Goal: Task Accomplishment & Management: Complete application form

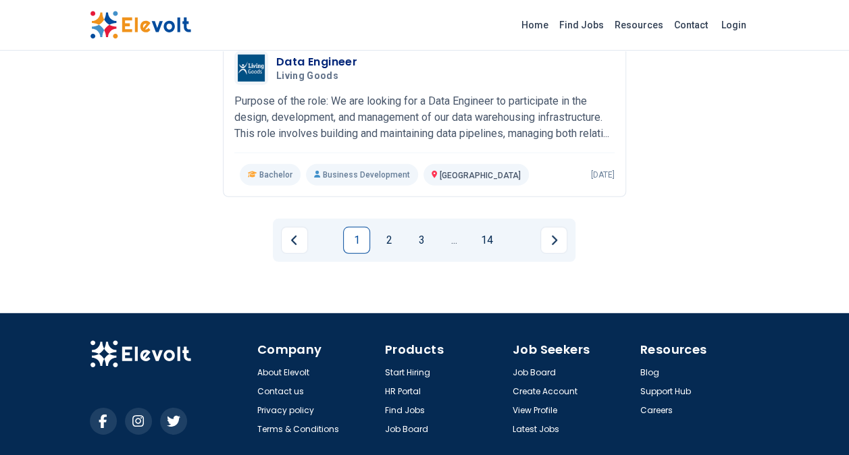
scroll to position [1886, 0]
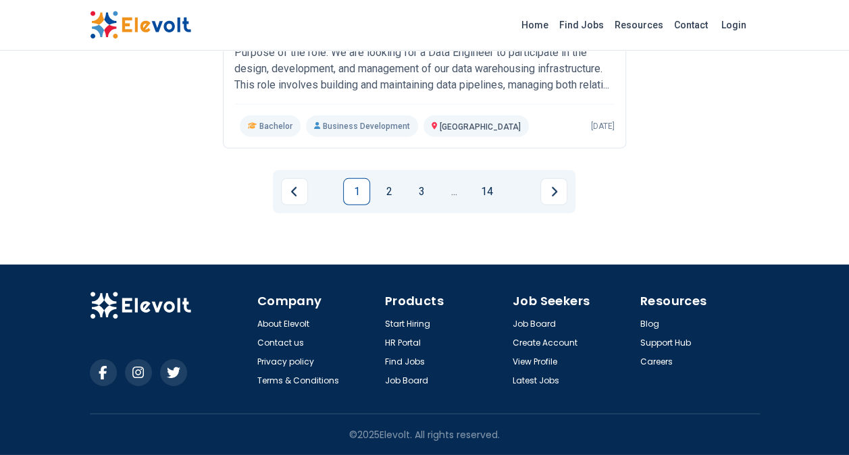
click at [382, 193] on link "2" at bounding box center [389, 191] width 27 height 27
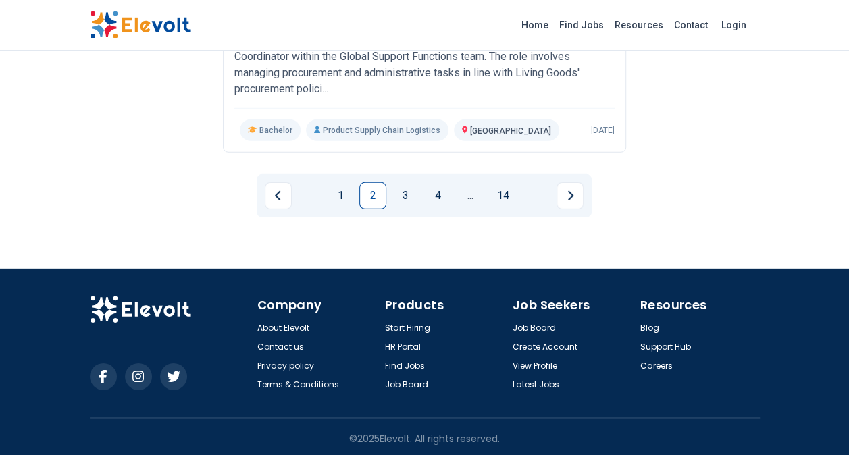
scroll to position [1913, 0]
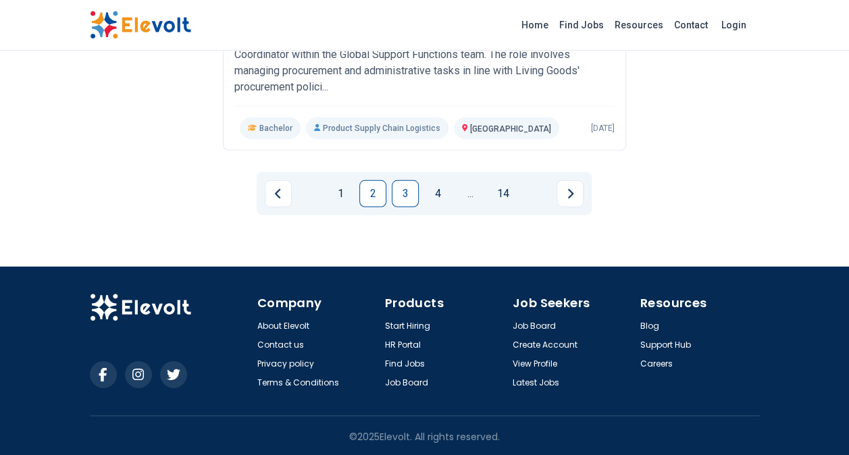
click at [412, 197] on link "3" at bounding box center [405, 193] width 27 height 27
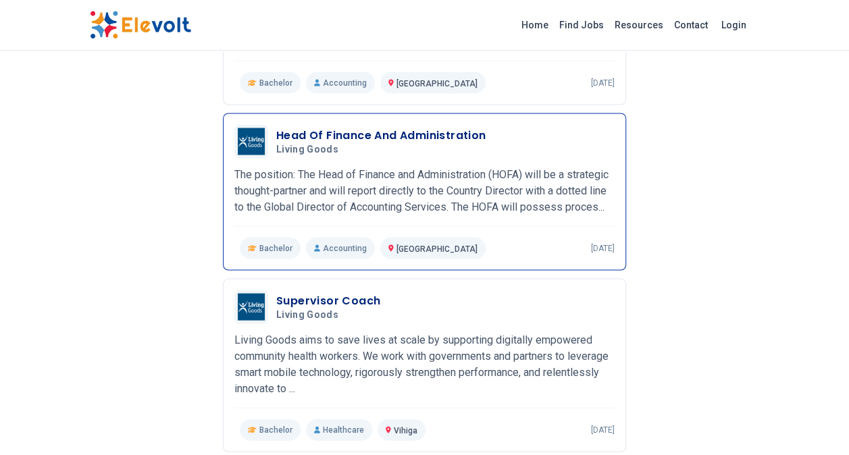
scroll to position [1149, 0]
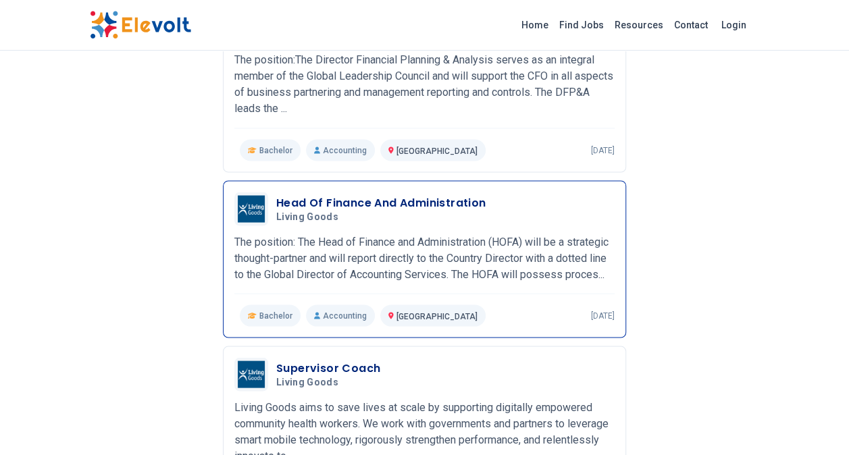
click at [376, 195] on h3 "Head Of Finance And Administration" at bounding box center [381, 203] width 210 height 16
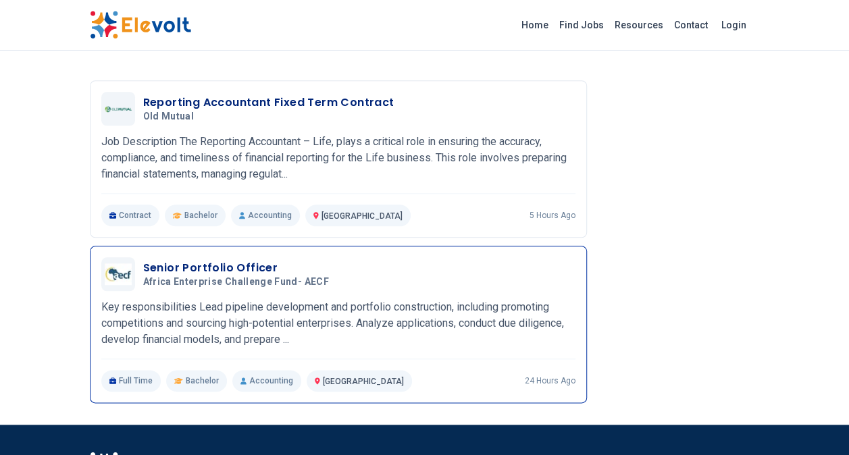
scroll to position [3288, 0]
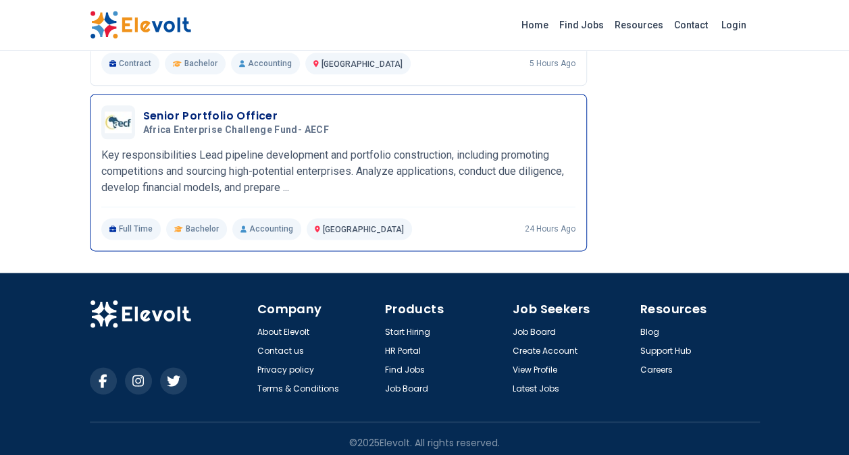
click at [224, 124] on h3 "Senior Portfolio Officer" at bounding box center [238, 116] width 191 height 16
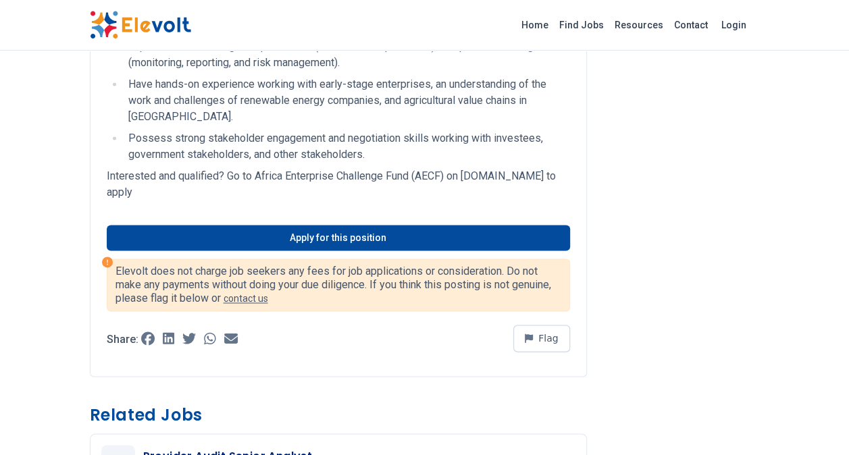
scroll to position [1014, 0]
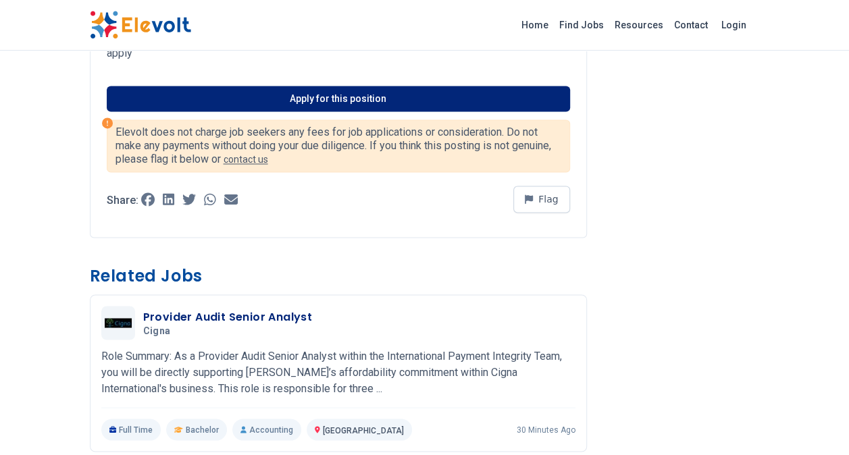
click at [341, 99] on link "Apply for this position" at bounding box center [339, 99] width 464 height 26
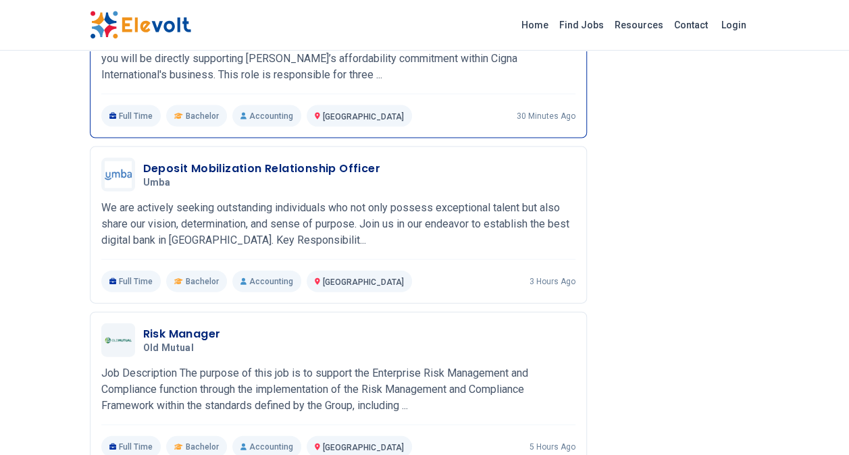
scroll to position [1216, 0]
